Goal: Task Accomplishment & Management: Use online tool/utility

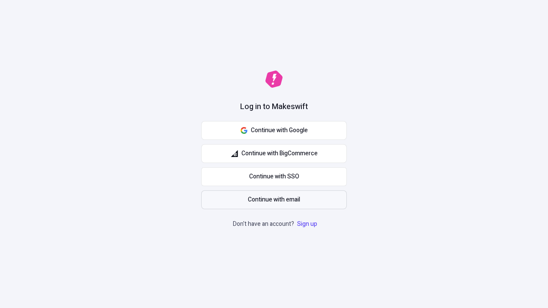
click at [274, 200] on span "Continue with email" at bounding box center [274, 199] width 52 height 9
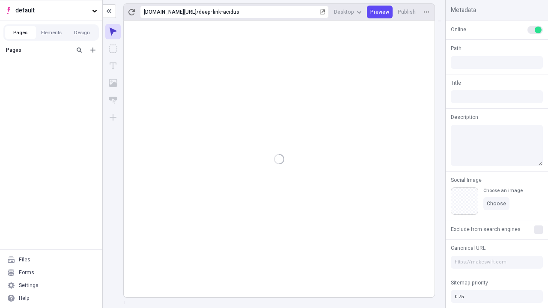
type input "/deep-link-acidus"
click at [51, 10] on span "default" at bounding box center [51, 10] width 73 height 9
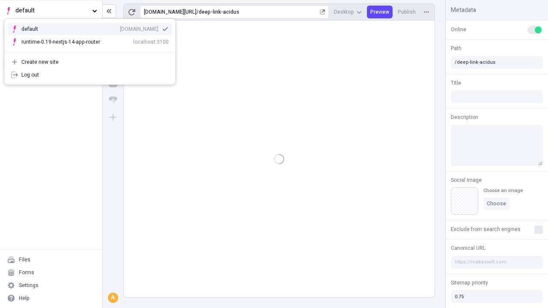
click at [120, 27] on div "qee9k4dy7d.staging.makeswift.site" at bounding box center [139, 29] width 39 height 7
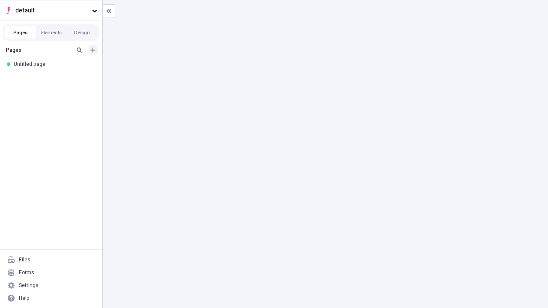
click at [93, 50] on icon "Add new" at bounding box center [92, 49] width 5 height 5
click at [53, 78] on div "Blank page" at bounding box center [53, 77] width 82 height 13
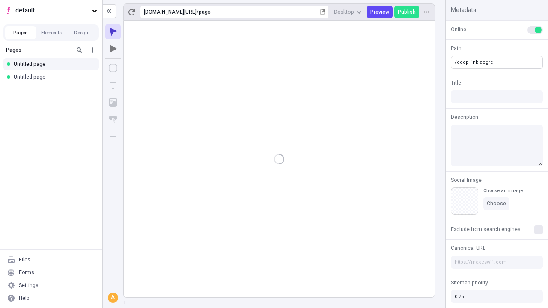
type input "/deep-link-aegre"
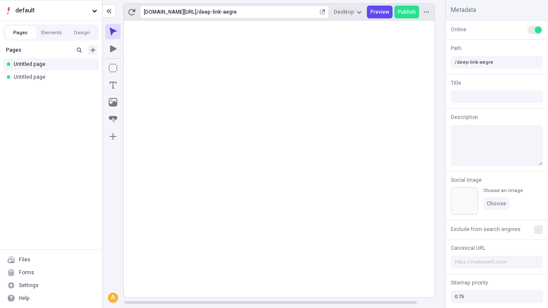
click at [93, 50] on icon "Add new" at bounding box center [92, 49] width 5 height 5
click at [53, 78] on div "Blank page" at bounding box center [53, 77] width 82 height 13
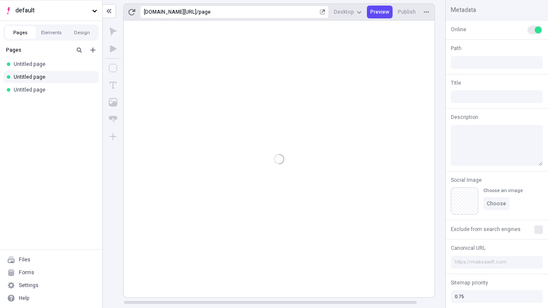
type input "/page"
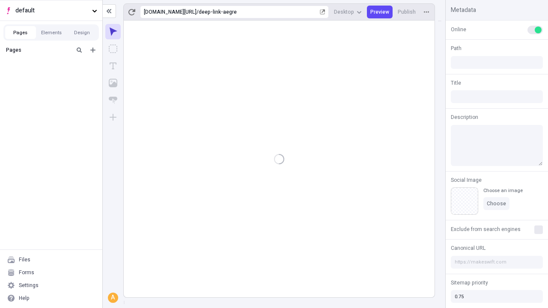
type input "/deep-link-aegre"
